Goal: Transaction & Acquisition: Purchase product/service

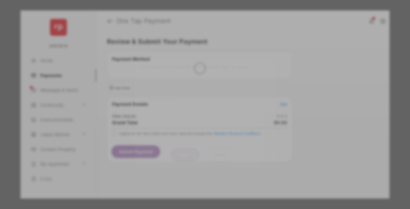
click at [194, 94] on div "Other Amount" at bounding box center [194, 99] width 95 height 10
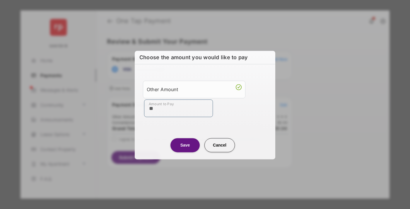
type input "**"
click at [185, 145] on button "Save" at bounding box center [185, 145] width 29 height 14
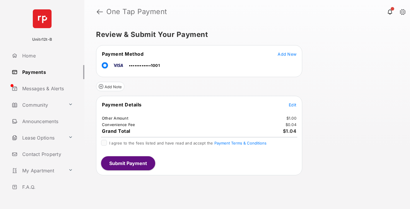
click at [293, 105] on span "Edit" at bounding box center [293, 104] width 8 height 5
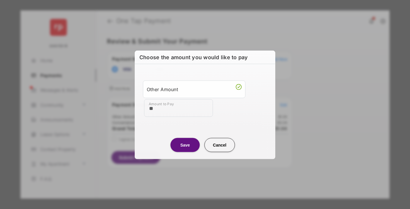
click at [185, 144] on button "Save" at bounding box center [185, 145] width 29 height 14
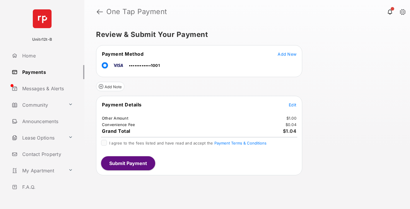
click at [128, 163] on button "Submit Payment" at bounding box center [128, 163] width 54 height 14
